Goal: Task Accomplishment & Management: Use online tool/utility

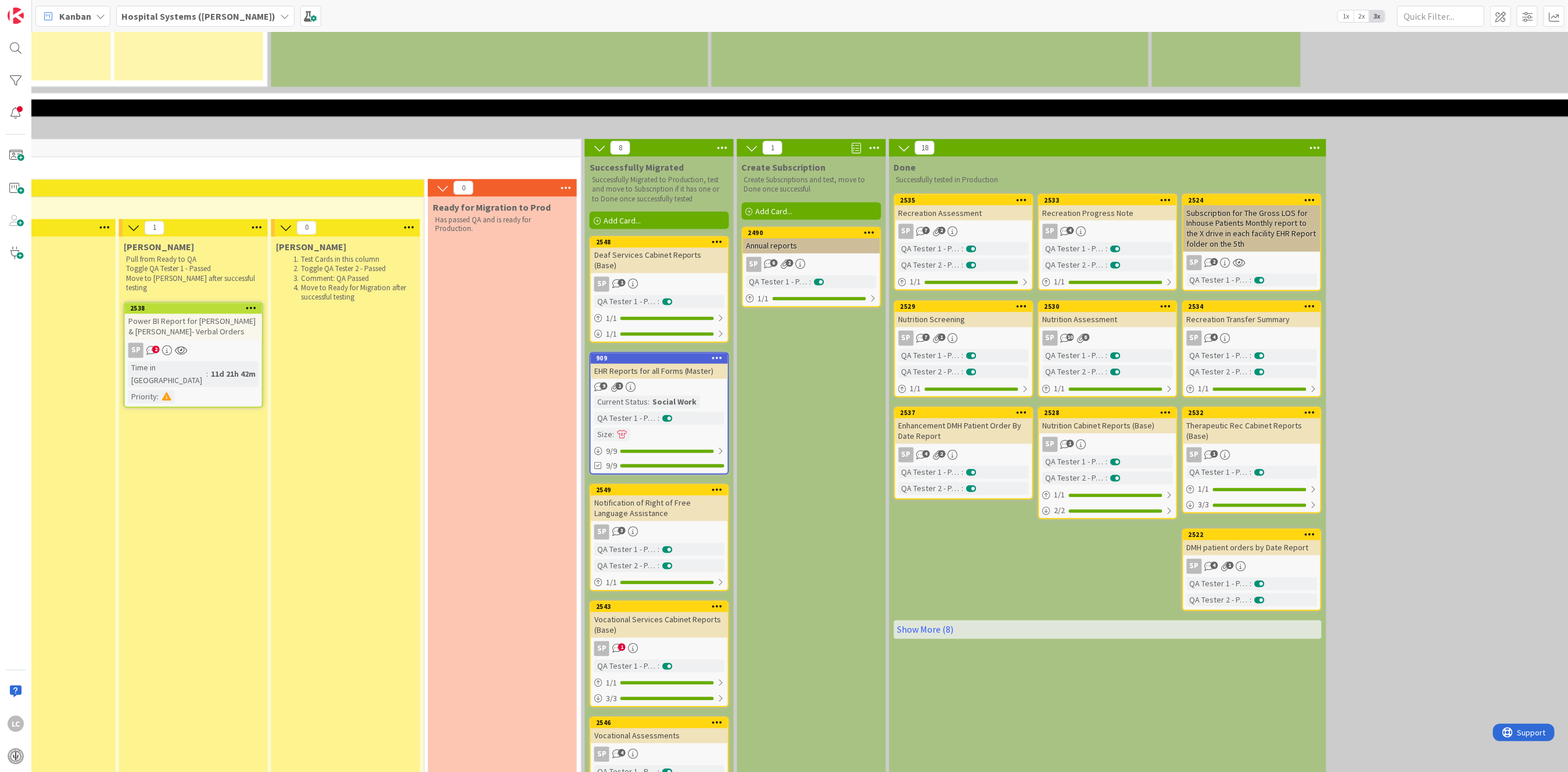
scroll to position [1470, 949]
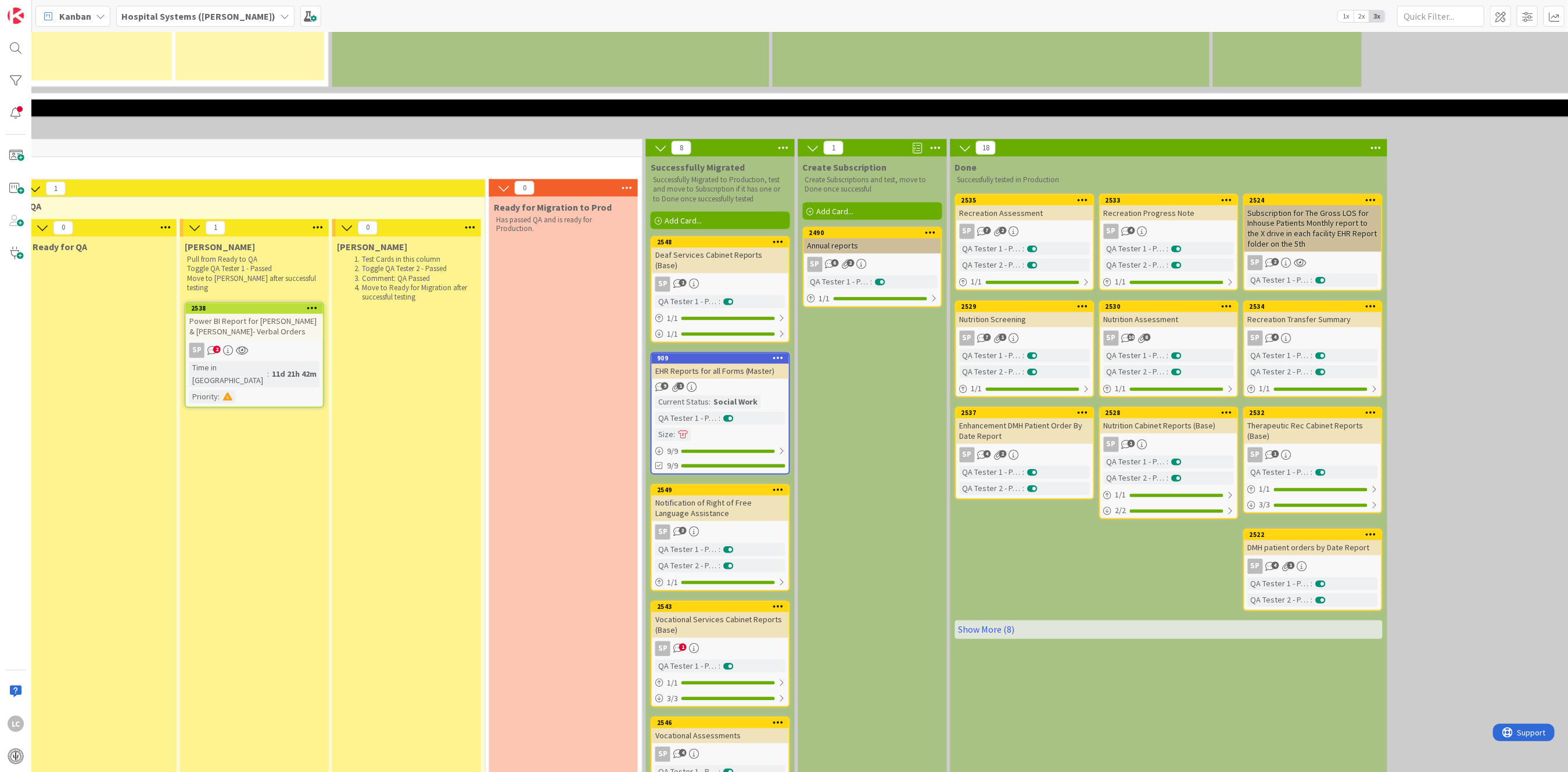
drag, startPoint x: 780, startPoint y: 69, endPoint x: 766, endPoint y: 70, distance: 14.0
click at [766, 140] on div "8" at bounding box center [720, 148] width 149 height 17
click at [783, 140] on icon at bounding box center [783, 148] width 15 height 17
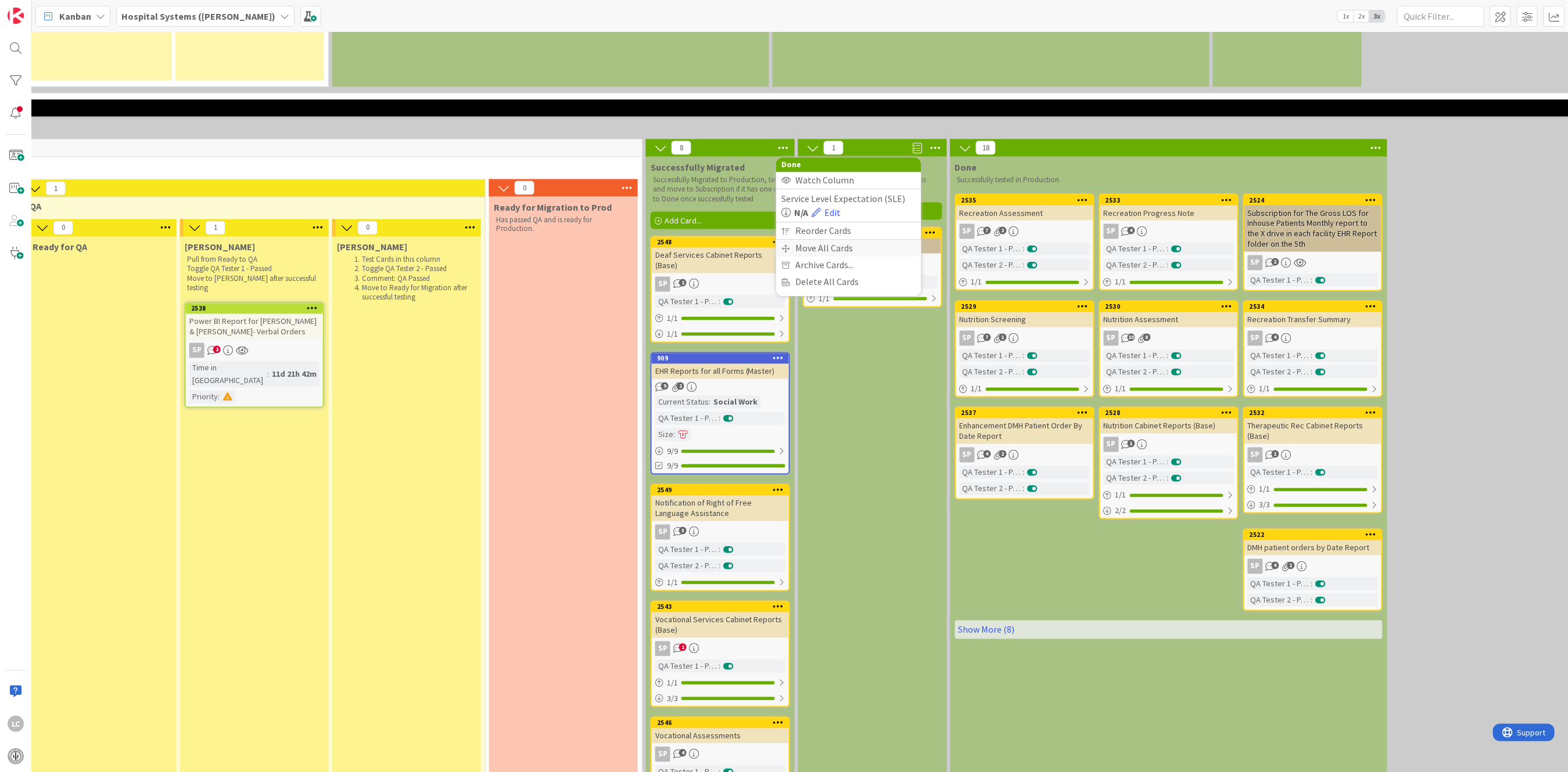
click at [806, 241] on div "Move All Cards" at bounding box center [849, 249] width 146 height 17
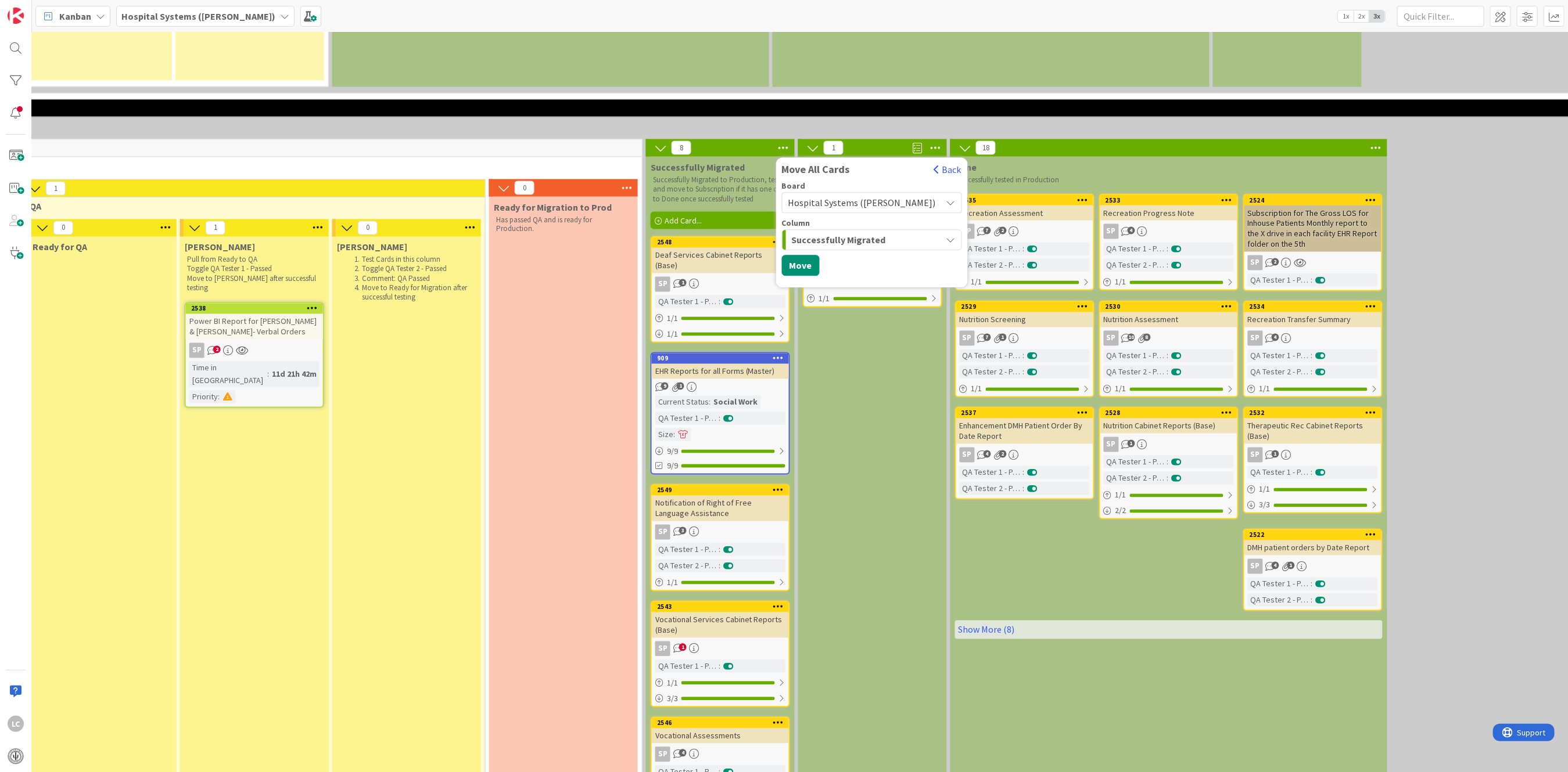
click at [946, 236] on icon "button" at bounding box center [950, 240] width 9 height 9
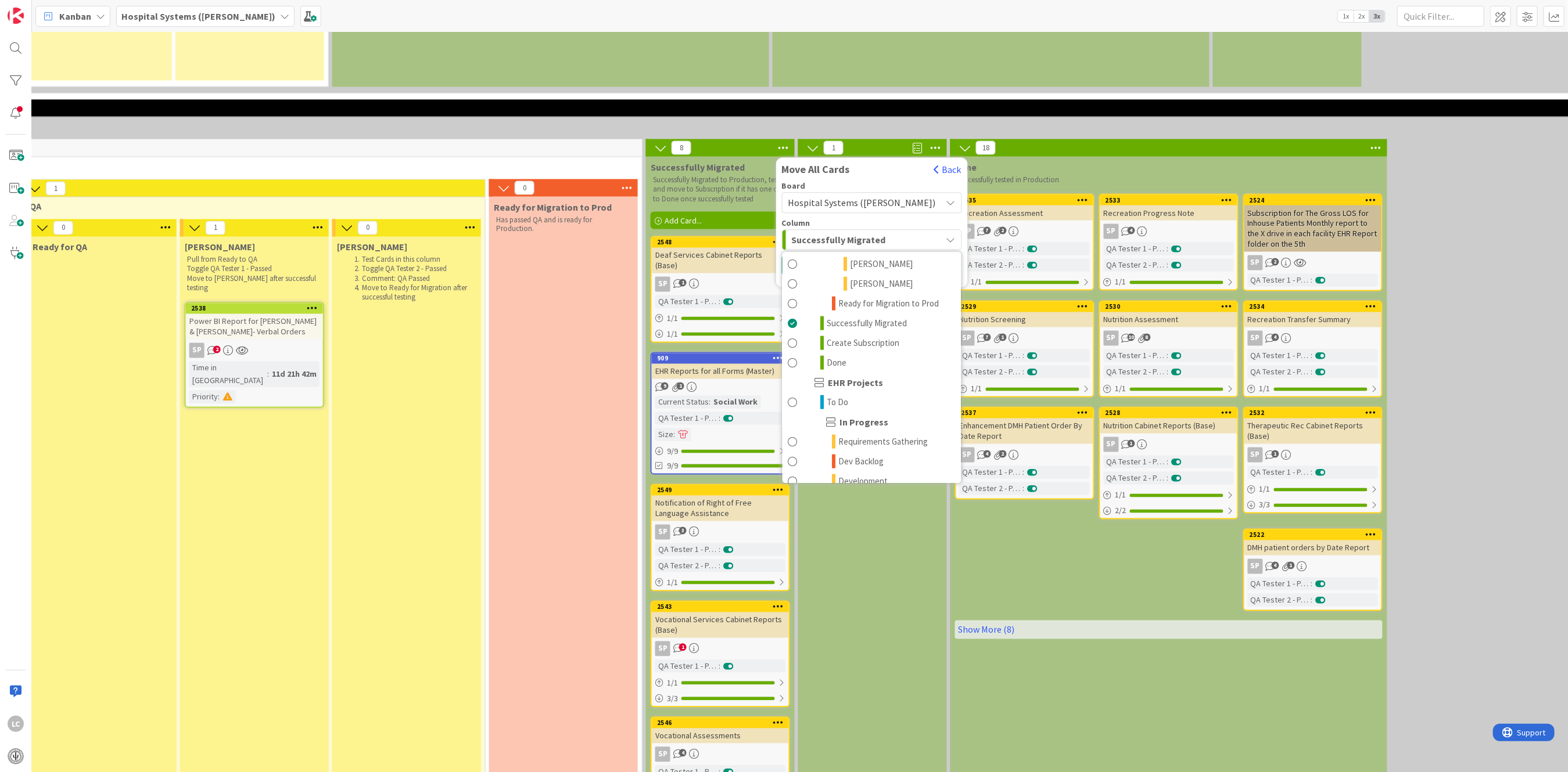
scroll to position [1006, 0]
click at [789, 355] on span at bounding box center [792, 361] width 9 height 14
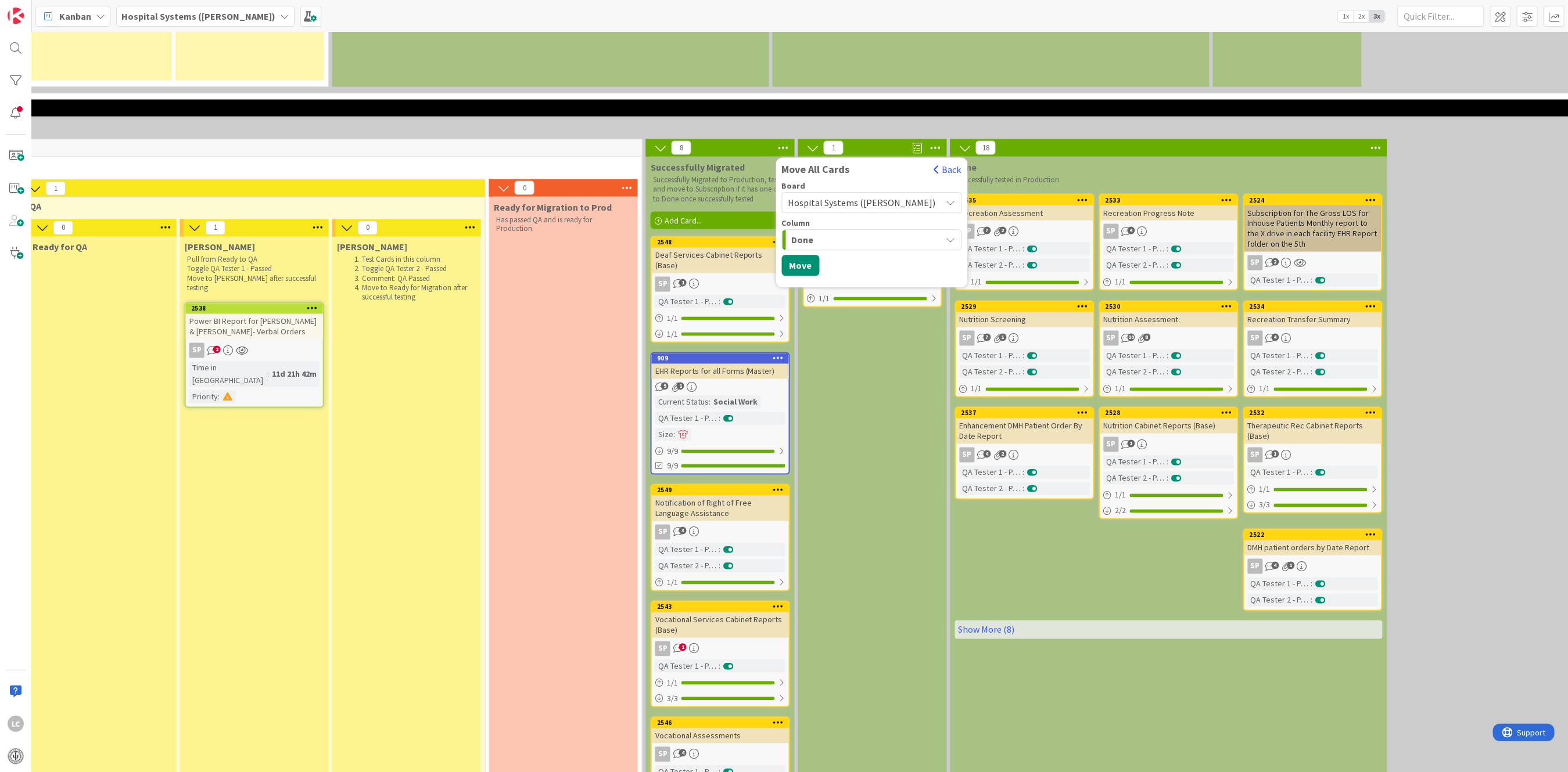
click at [791, 183] on div "Board Hospital Systems ([PERSON_NAME]) Column Done Backlog Projects CCP Develop…" at bounding box center [872, 232] width 192 height 100
click at [791, 255] on button "Move" at bounding box center [801, 265] width 38 height 21
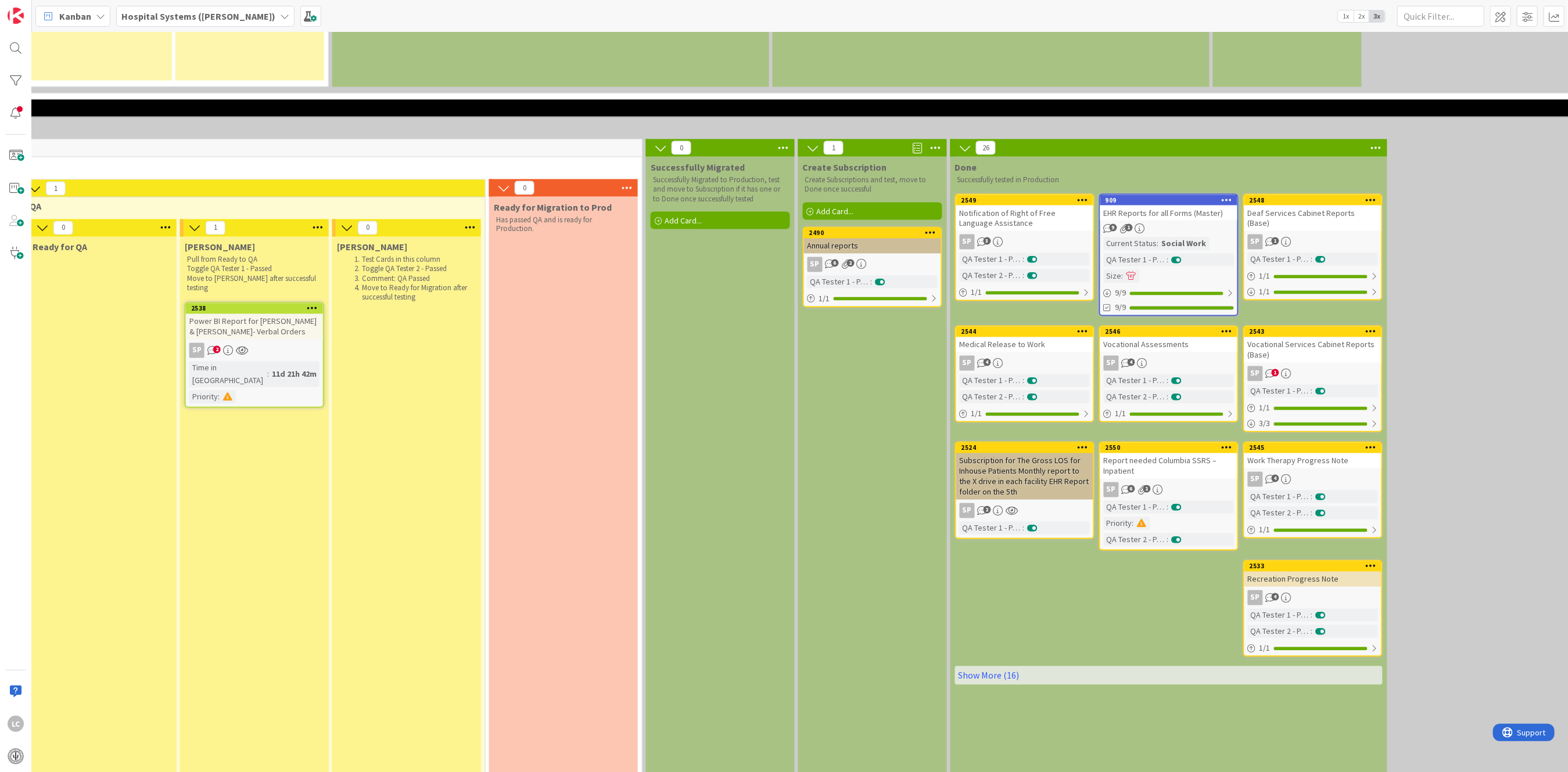
click at [1106, 531] on div "Done Successfully tested in Production 2548 Deaf Services Cabinet Reports (Base…" at bounding box center [1169, 505] width 437 height 697
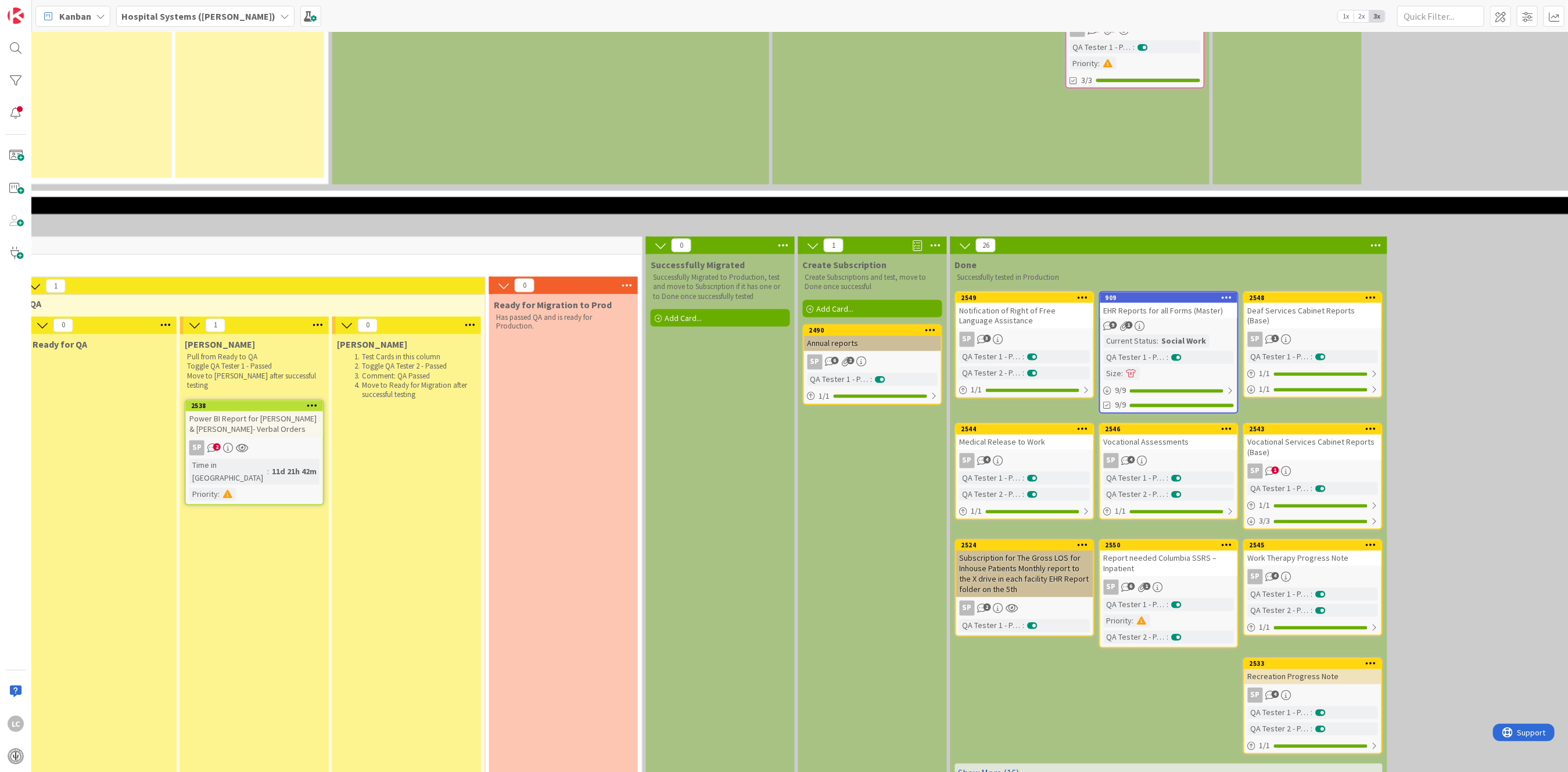
scroll to position [1315, 949]
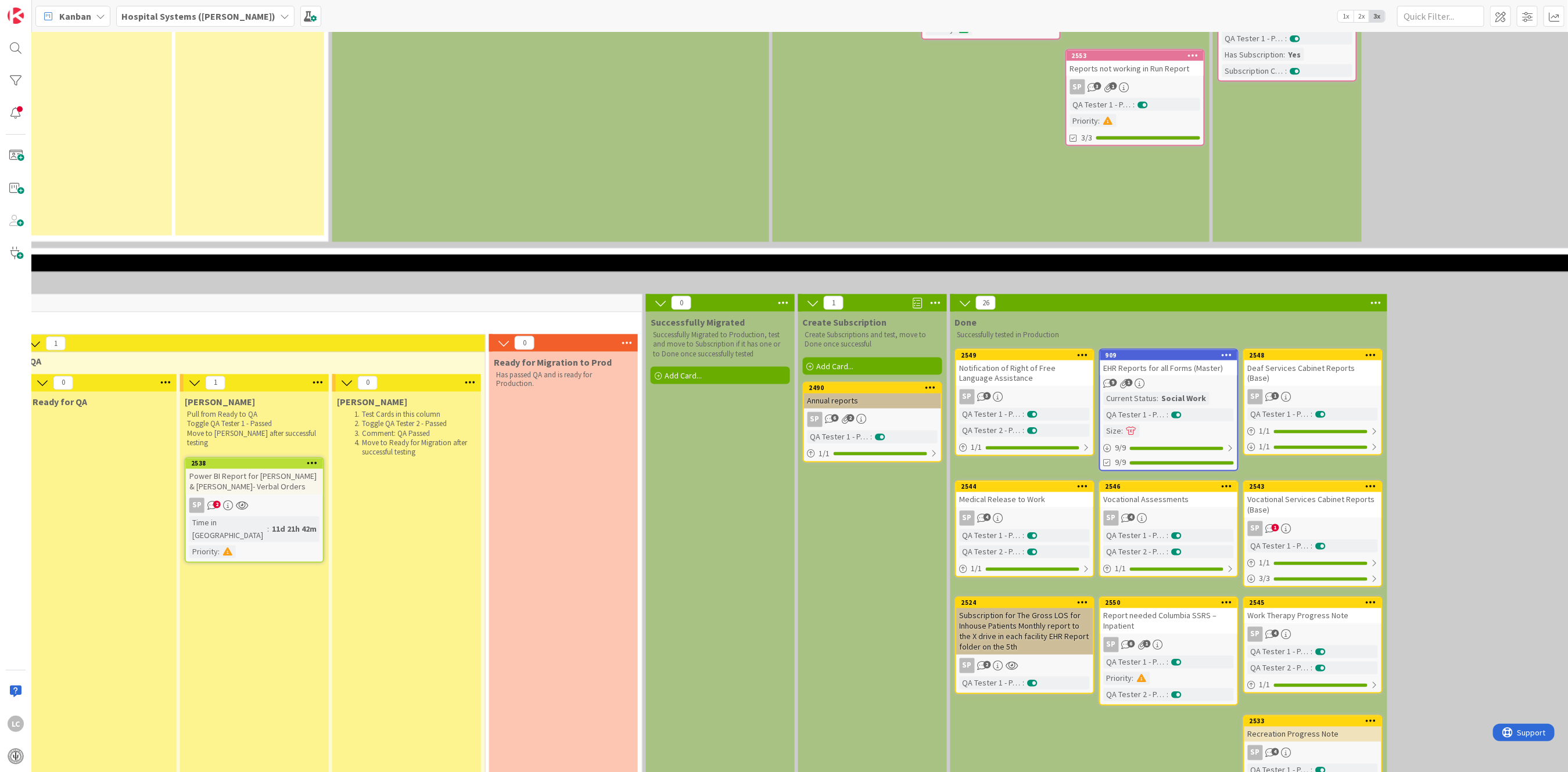
click at [968, 673] on div "Done Successfully tested in Production 2548 Deaf Services Cabinet Reports (Base…" at bounding box center [1169, 660] width 437 height 697
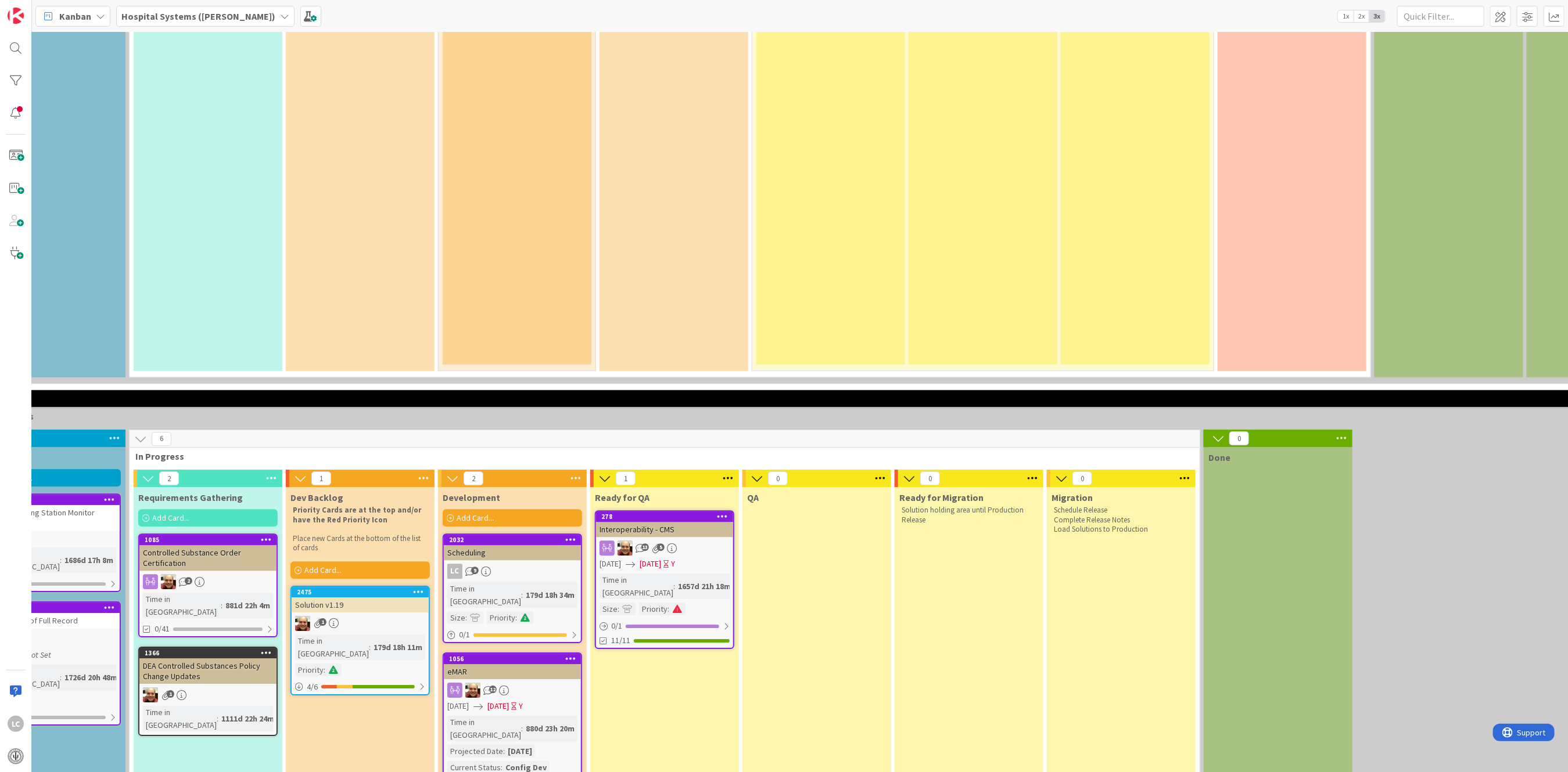
scroll to position [2619, 221]
